Goal: Consume media (video, audio): Consume media (video, audio)

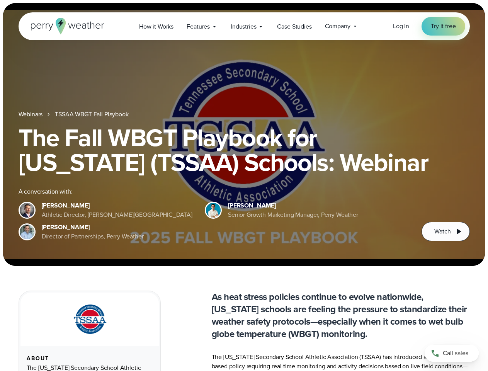
click at [244, 185] on div "The Fall WBGT Playbook for [US_STATE] (TSSAA) Schools: Webinar A conversation w…" at bounding box center [244, 183] width 451 height 116
click at [244, 26] on span "Industries" at bounding box center [244, 26] width 26 height 9
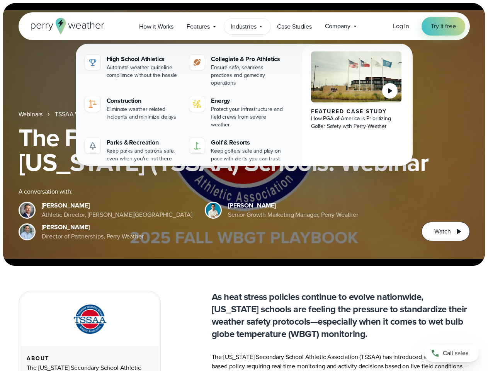
click at [244, 134] on h1 "The Fall WBGT Playbook for [US_STATE] (TSSAA) Schools: Webinar" at bounding box center [244, 149] width 451 height 49
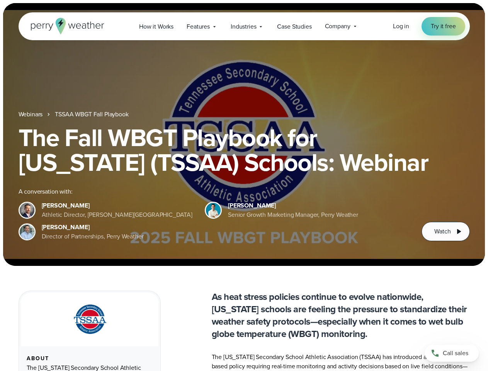
click at [92, 114] on link "TSSAA WBGT Fall Playbook" at bounding box center [91, 114] width 73 height 9
click at [446, 231] on span "Watch" at bounding box center [442, 231] width 16 height 9
